Goal: Information Seeking & Learning: Find specific page/section

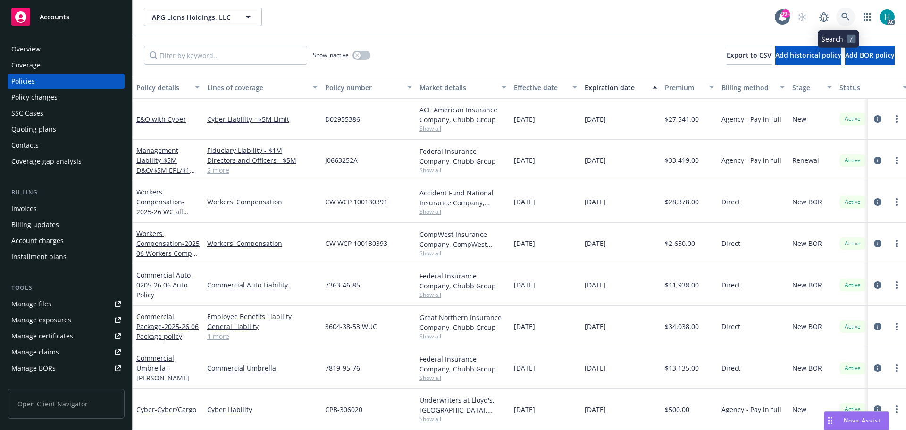
click at [842, 23] on link at bounding box center [845, 17] width 19 height 19
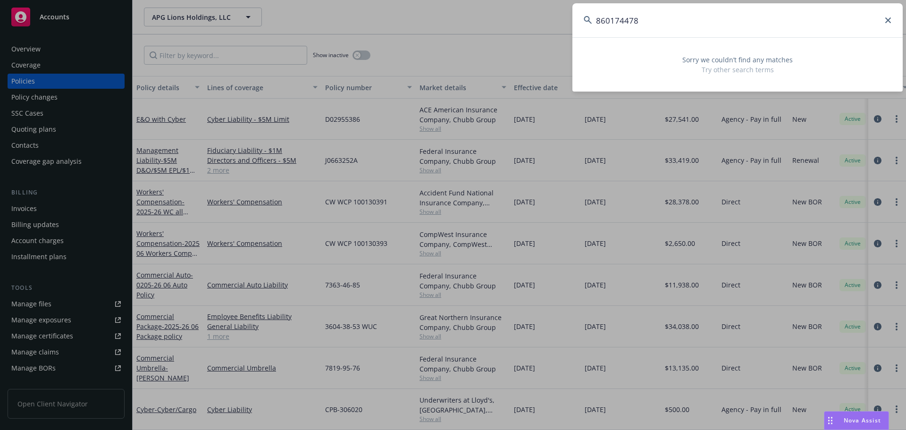
type input "860174478"
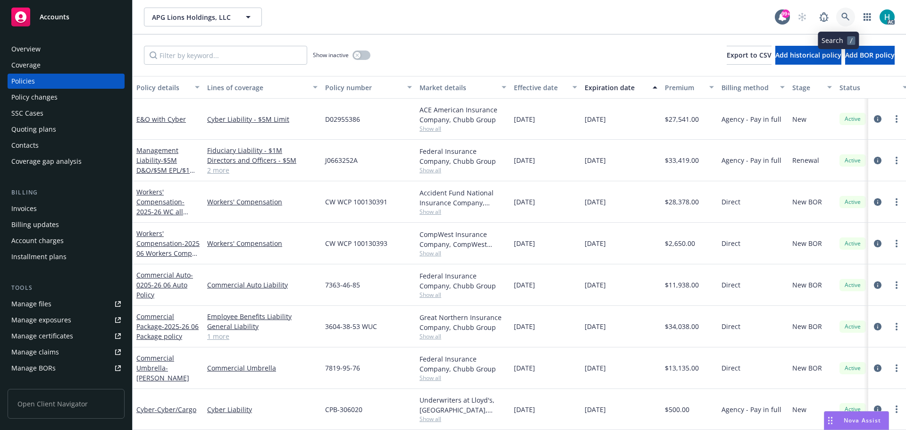
click at [836, 12] on link at bounding box center [845, 17] width 19 height 19
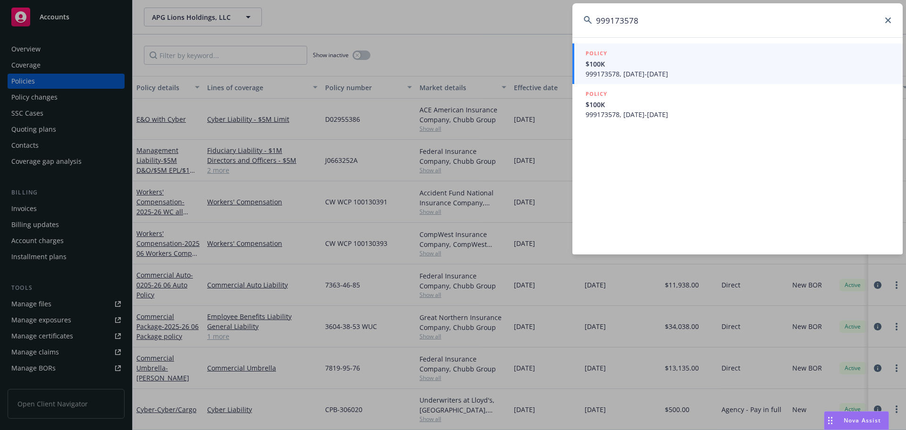
type input "999173578"
click at [887, 17] on input "999173578" at bounding box center [737, 20] width 330 height 34
click at [888, 19] on icon at bounding box center [888, 20] width 6 height 6
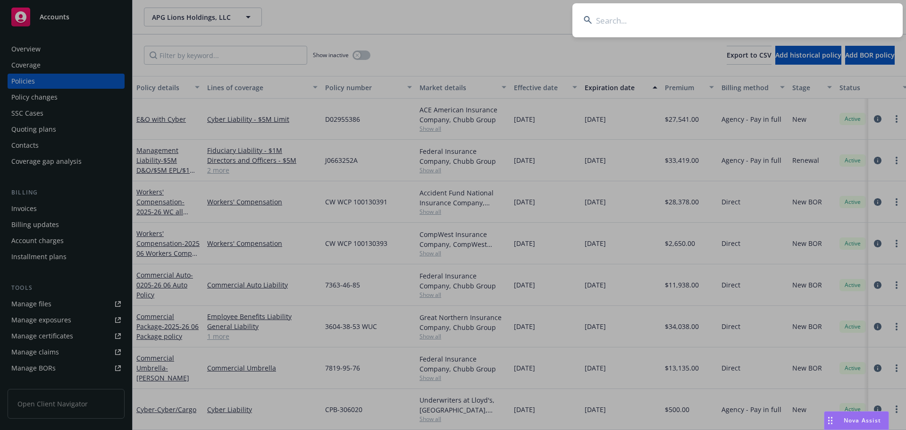
click at [611, 15] on input at bounding box center [737, 20] width 330 height 34
paste input "SAF3000475281"
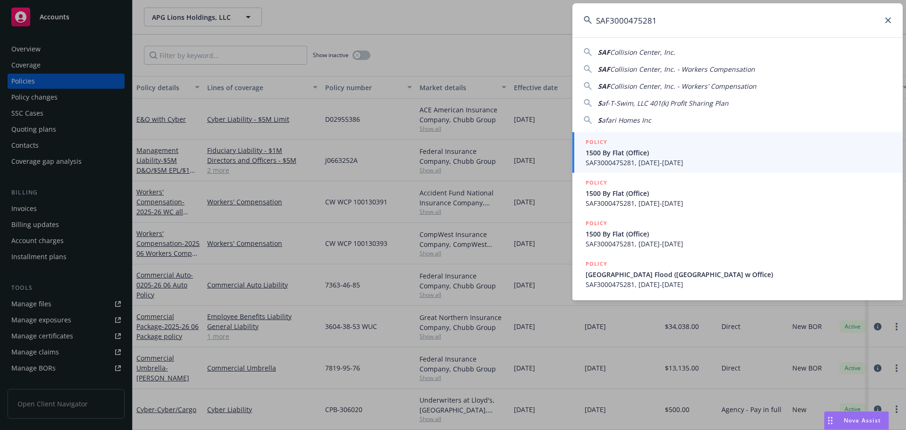
type input "SAF3000475281"
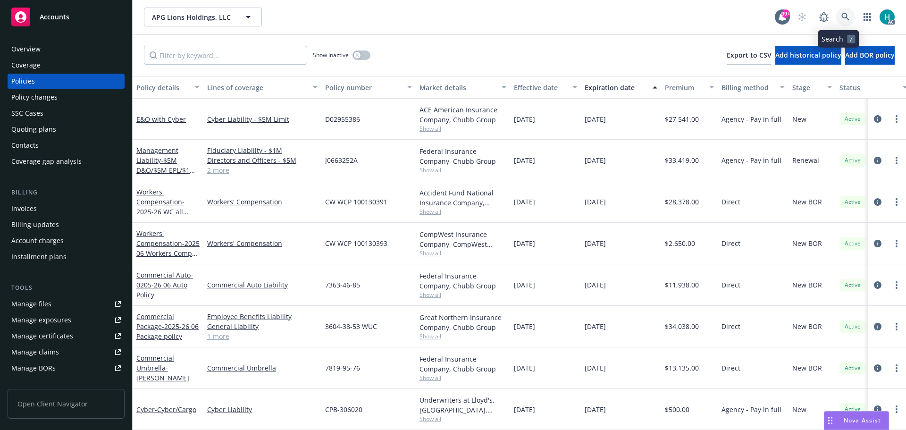
click at [844, 21] on link at bounding box center [845, 17] width 19 height 19
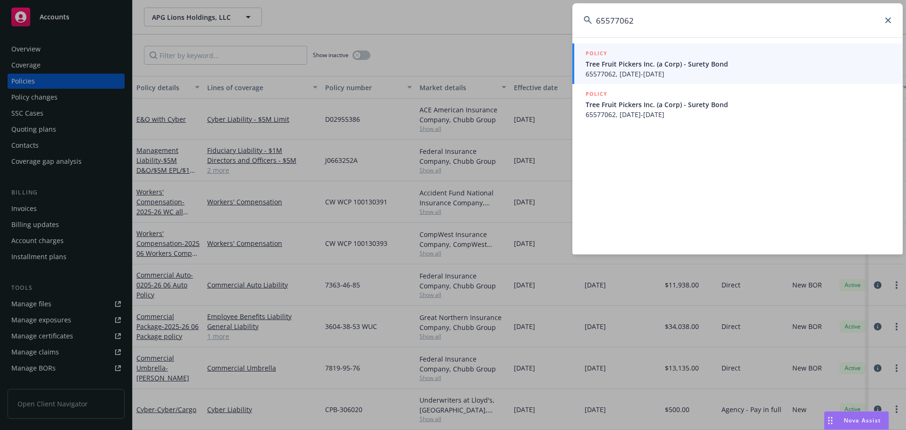
type input "65577062"
drag, startPoint x: 644, startPoint y: 21, endPoint x: 589, endPoint y: 33, distance: 56.6
click at [589, 33] on input "65577062" at bounding box center [737, 20] width 330 height 34
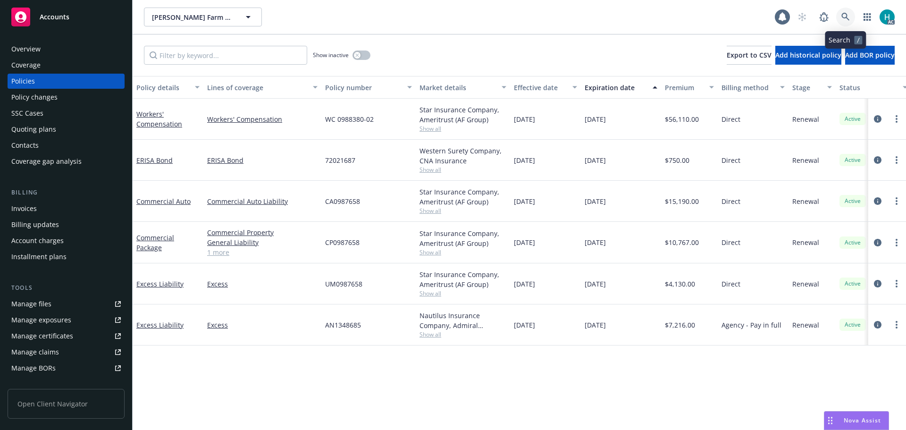
click at [845, 14] on icon at bounding box center [846, 17] width 8 height 8
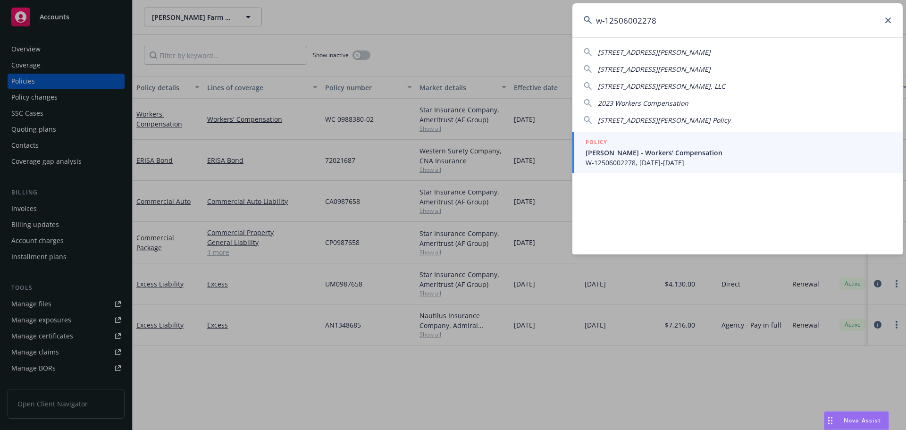
type input "w-12506002278"
click at [781, 145] on div "POLICY" at bounding box center [739, 142] width 306 height 10
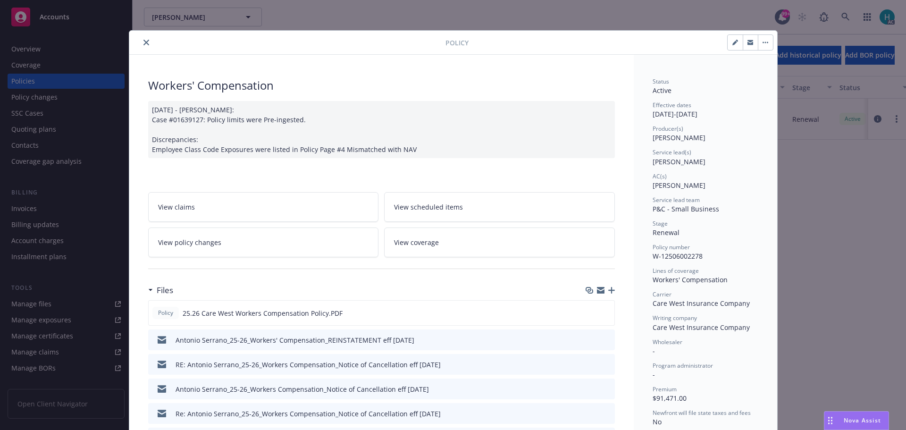
click at [144, 42] on icon "close" at bounding box center [146, 43] width 6 height 6
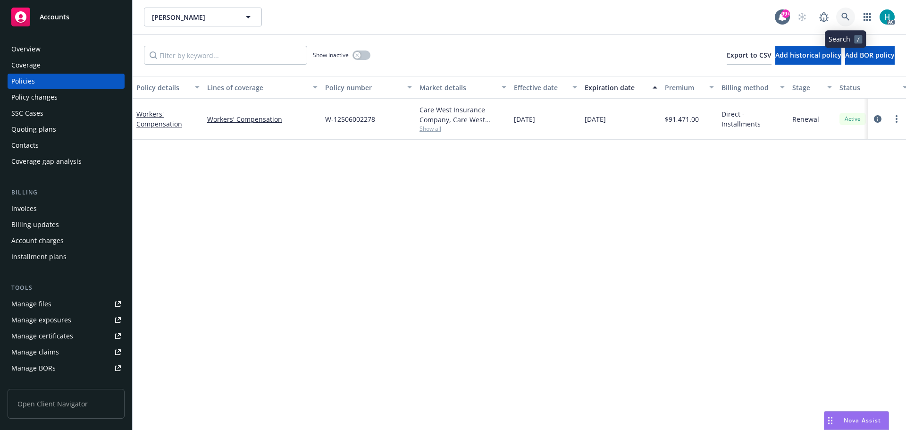
click at [850, 16] on icon at bounding box center [846, 17] width 8 height 8
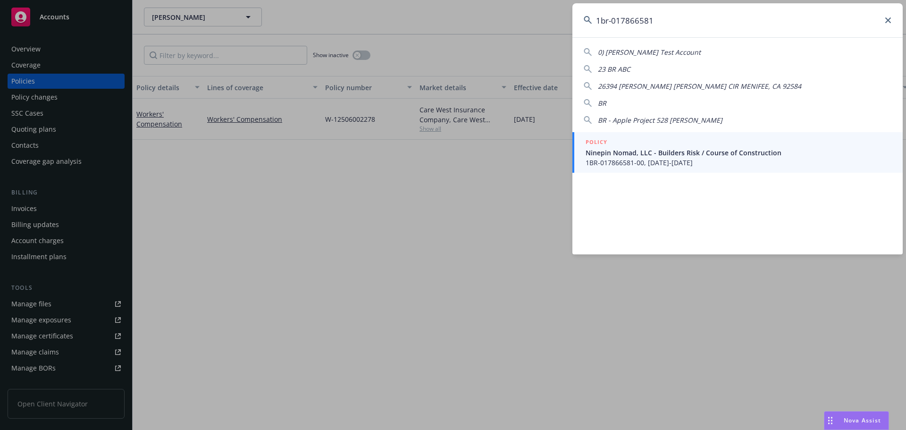
type input "1br-017866581"
click at [785, 164] on span "1BR-017866581-00, 09/15/2023-03/15/2024" at bounding box center [739, 163] width 306 height 10
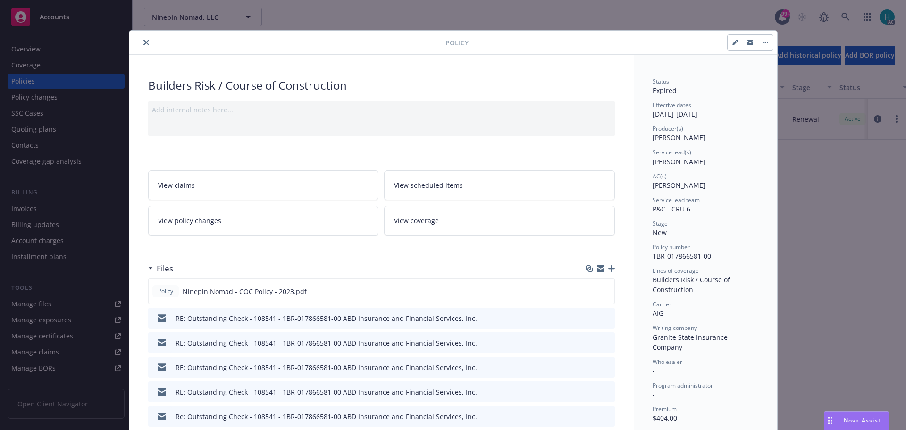
click at [143, 42] on icon "close" at bounding box center [146, 43] width 6 height 6
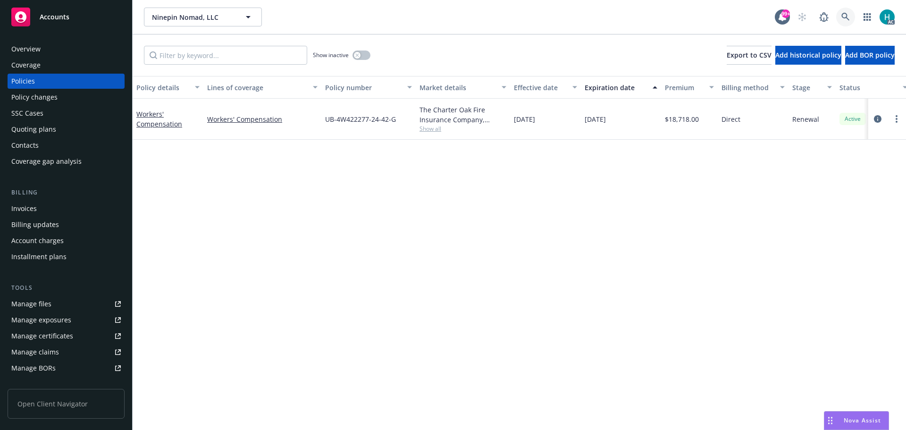
click at [845, 17] on icon at bounding box center [846, 17] width 8 height 8
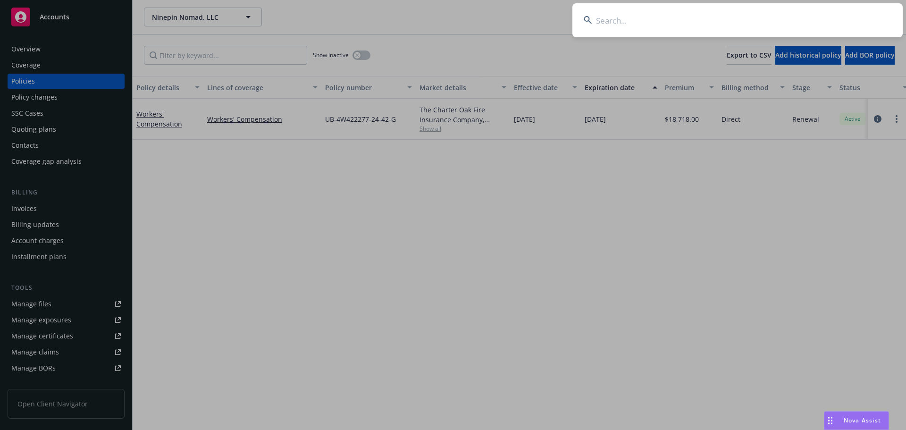
click at [631, 18] on input at bounding box center [737, 20] width 330 height 34
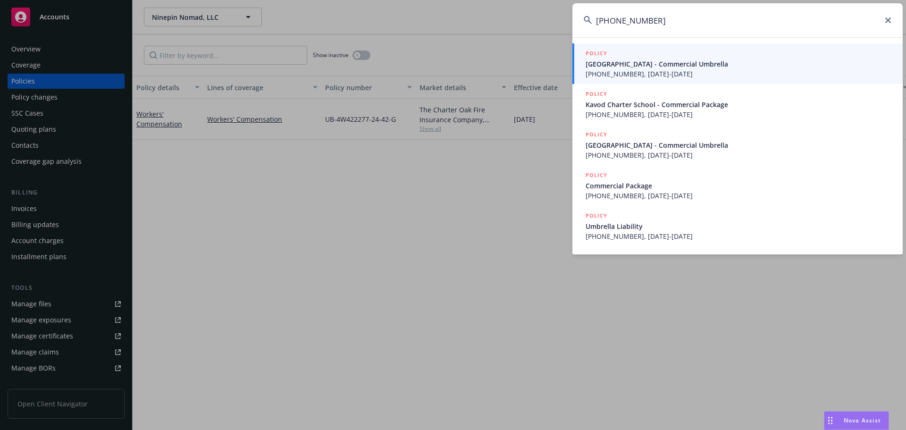
type input "01-0027-942"
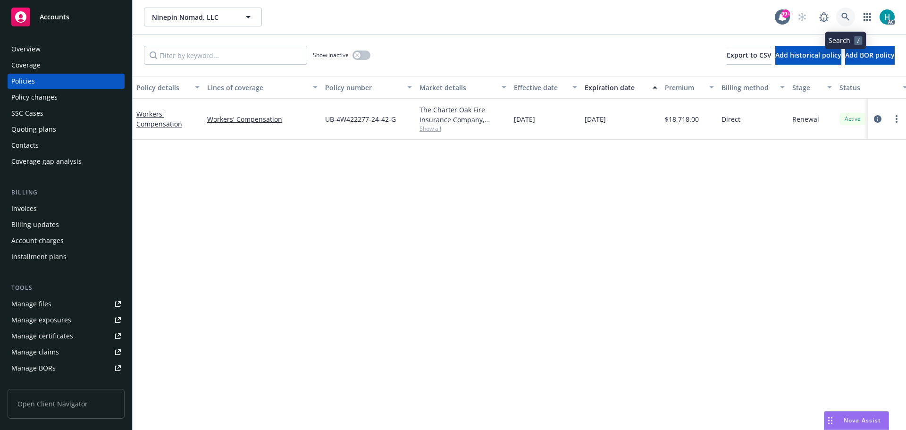
click at [847, 14] on icon at bounding box center [846, 17] width 8 height 8
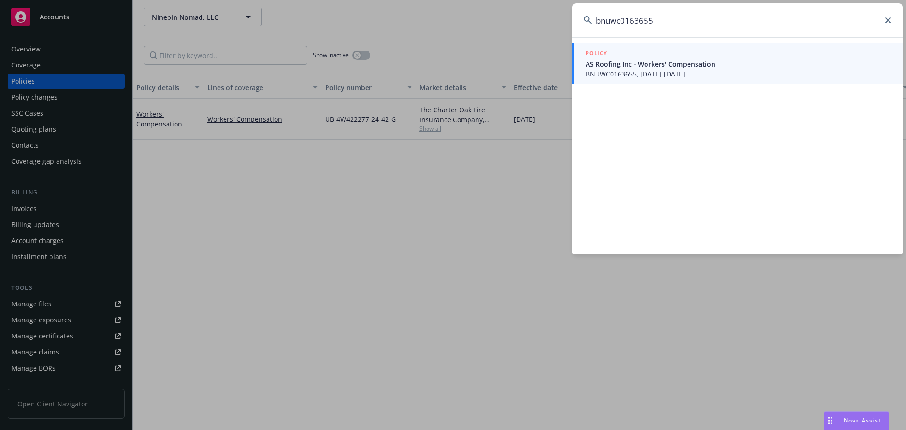
type input "bnuwc0163655"
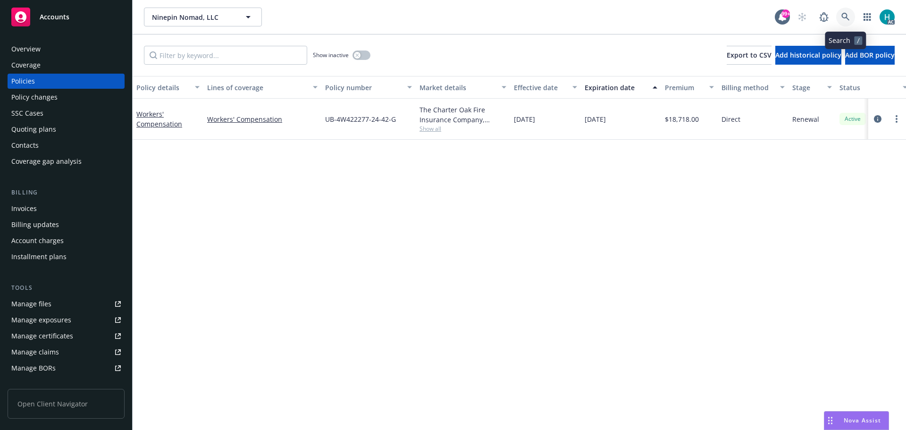
click at [844, 15] on icon at bounding box center [846, 17] width 8 height 8
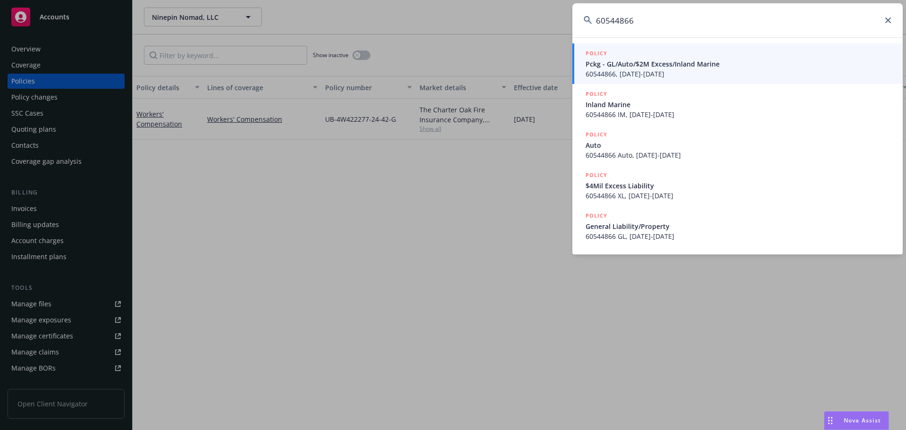
type input "60544866"
